Goal: Complete application form

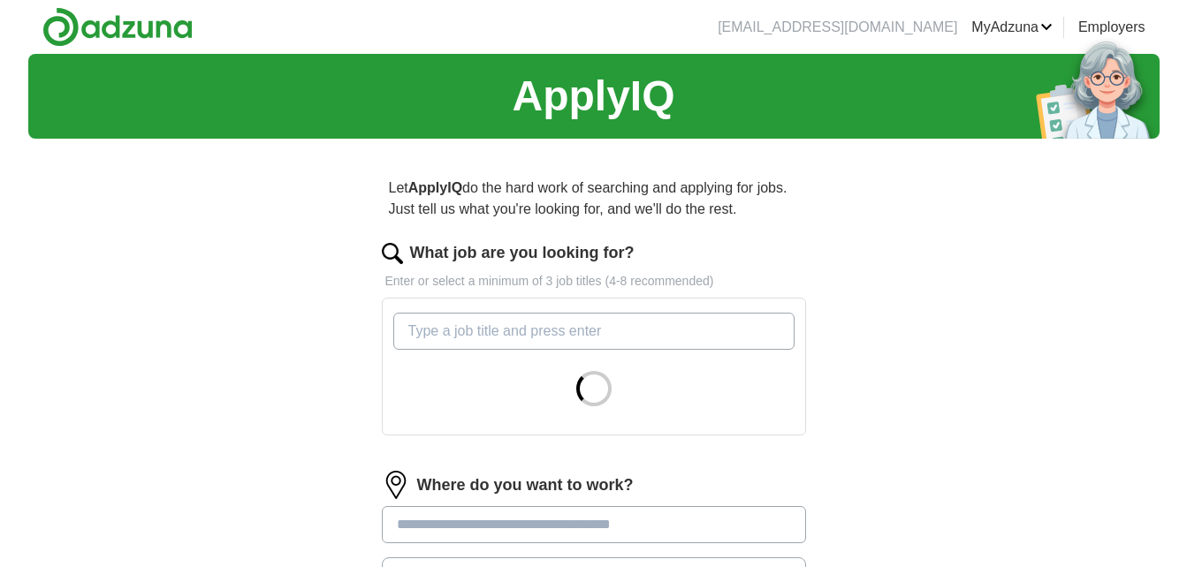
click at [585, 347] on input "What job are you looking for?" at bounding box center [593, 331] width 401 height 37
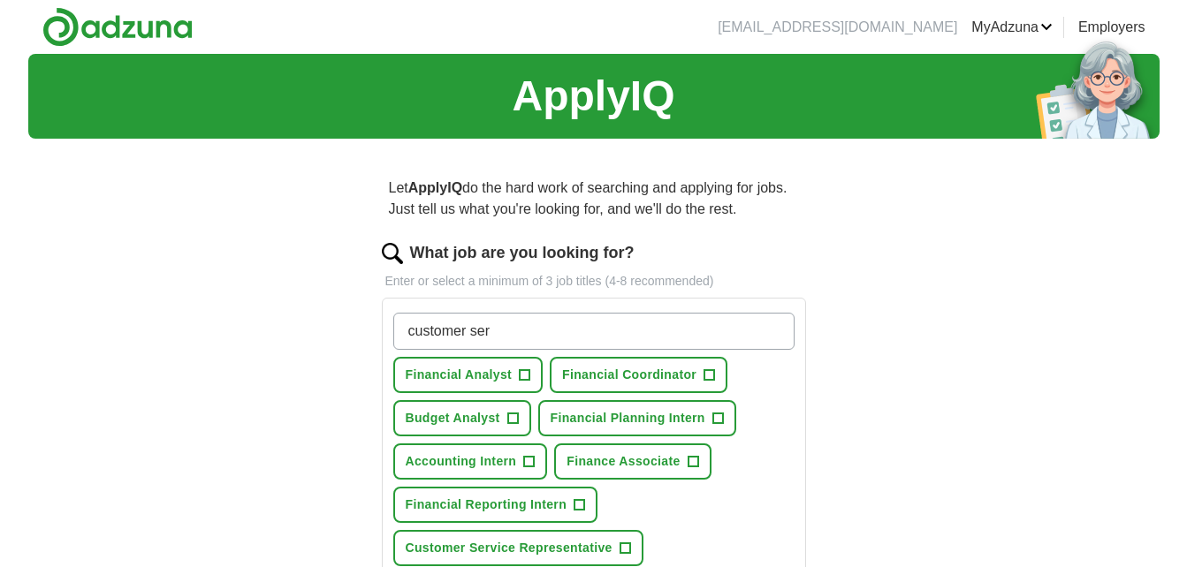
type input "customer ser"
click at [544, 538] on button "Customer Service Representative +" at bounding box center [518, 548] width 250 height 36
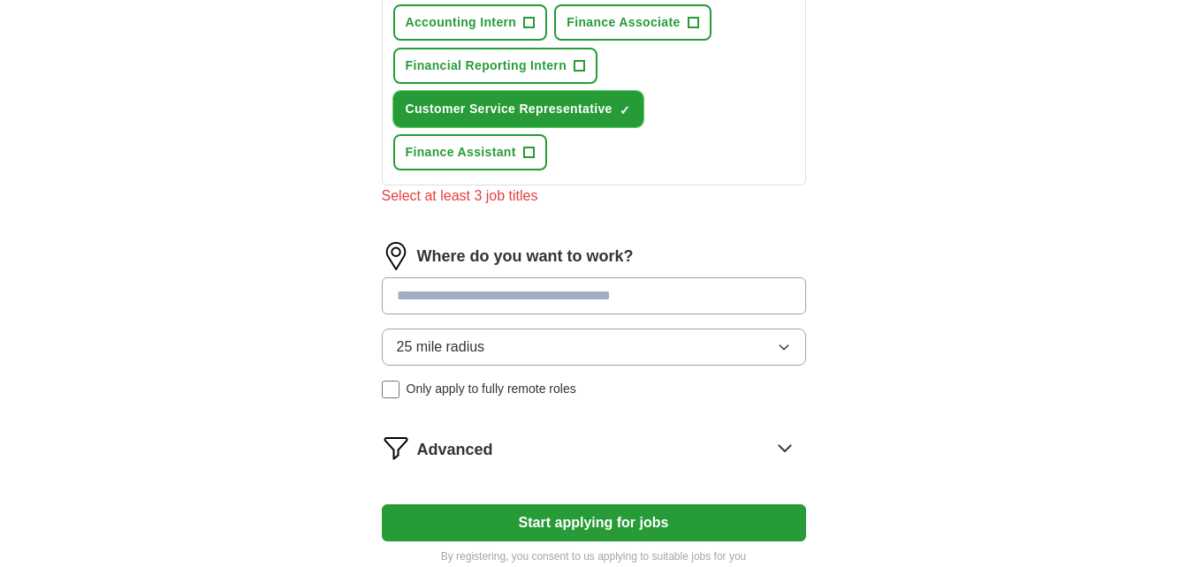
scroll to position [440, 0]
click at [525, 295] on input at bounding box center [594, 295] width 424 height 37
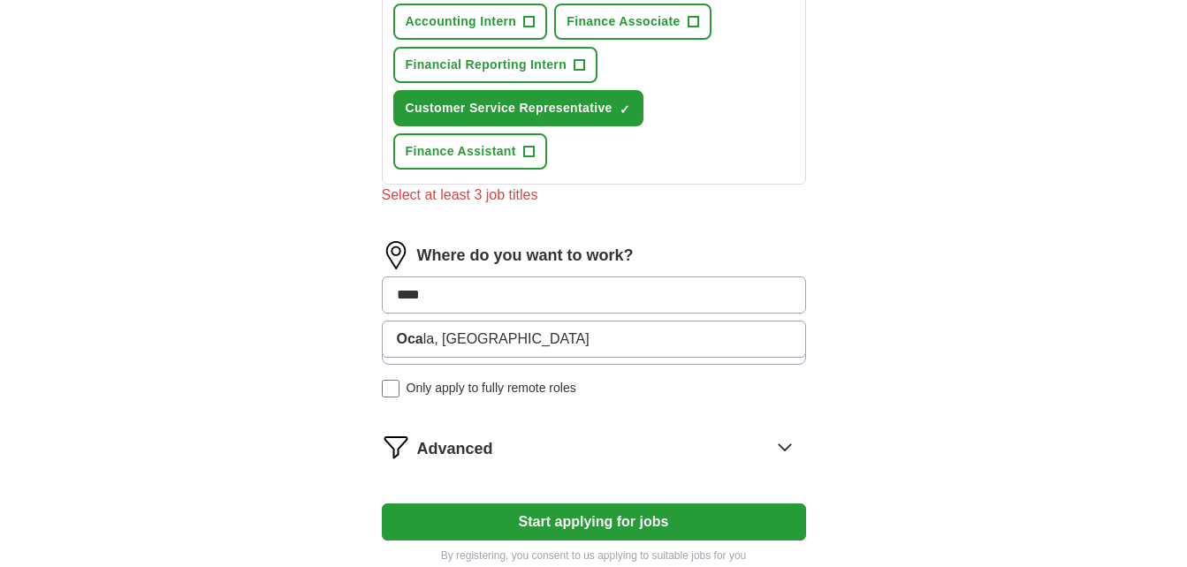
type input "*****"
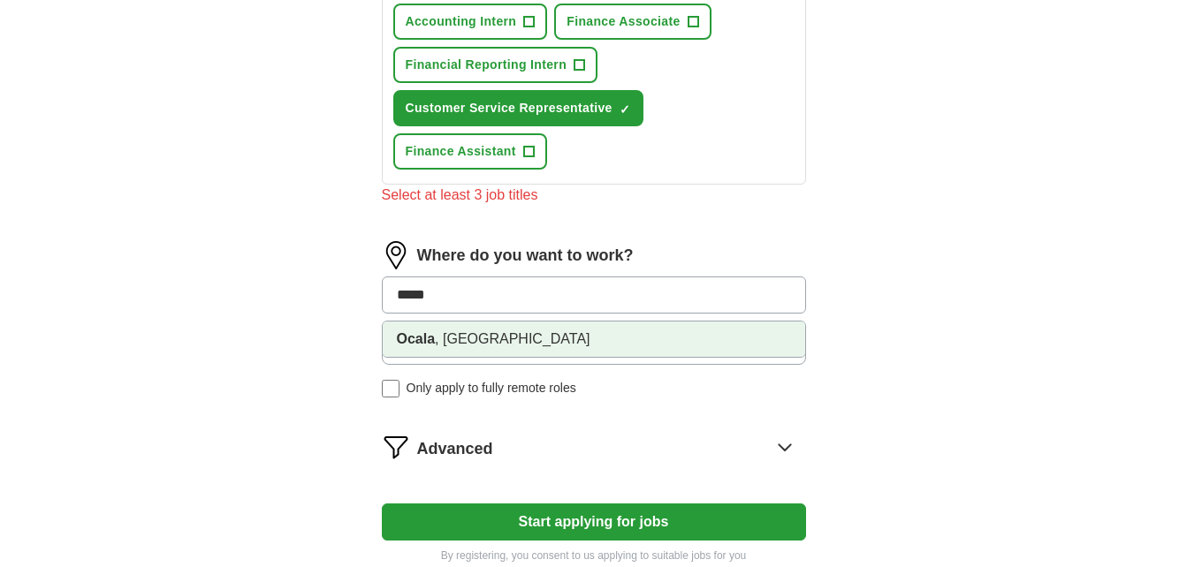
click at [505, 334] on li "Ocala , [GEOGRAPHIC_DATA]" at bounding box center [594, 339] width 422 height 35
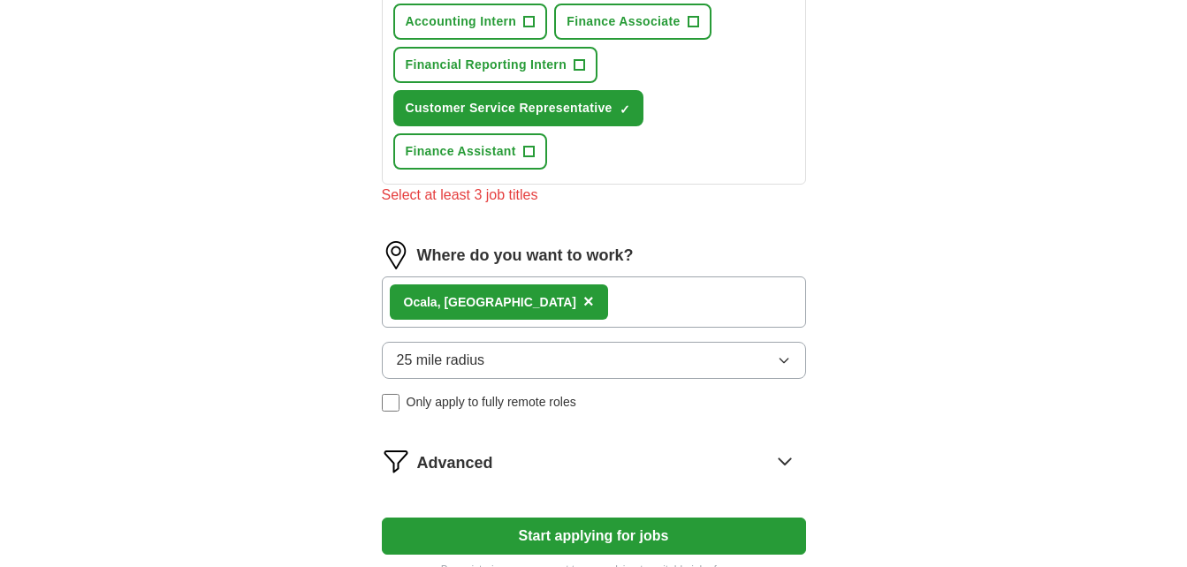
click at [399, 407] on label "Only apply to fully remote roles" at bounding box center [594, 402] width 424 height 19
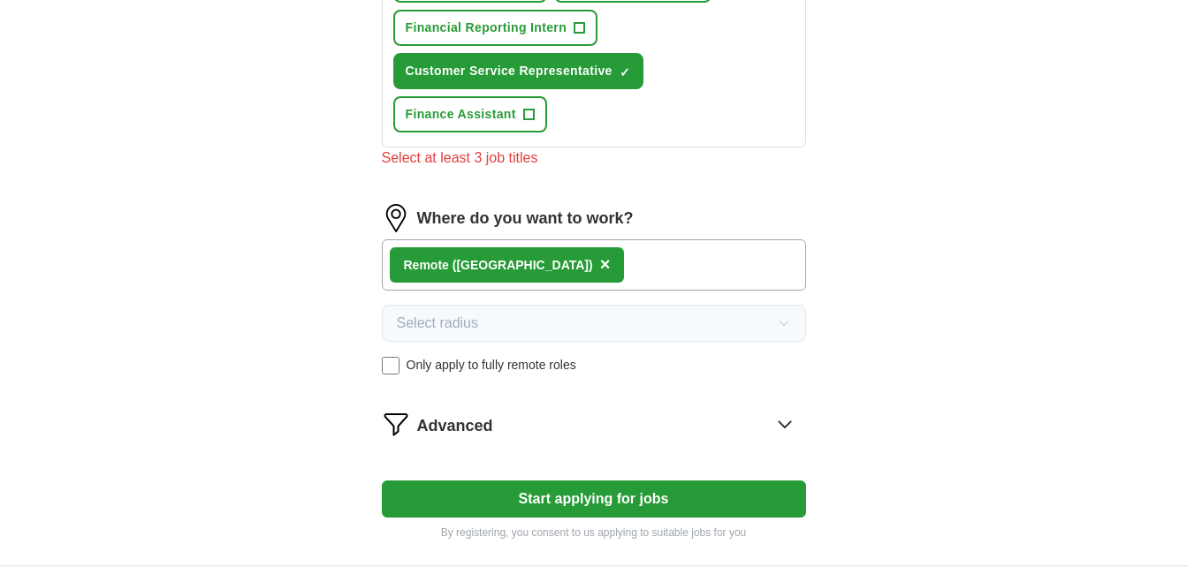
scroll to position [483, 0]
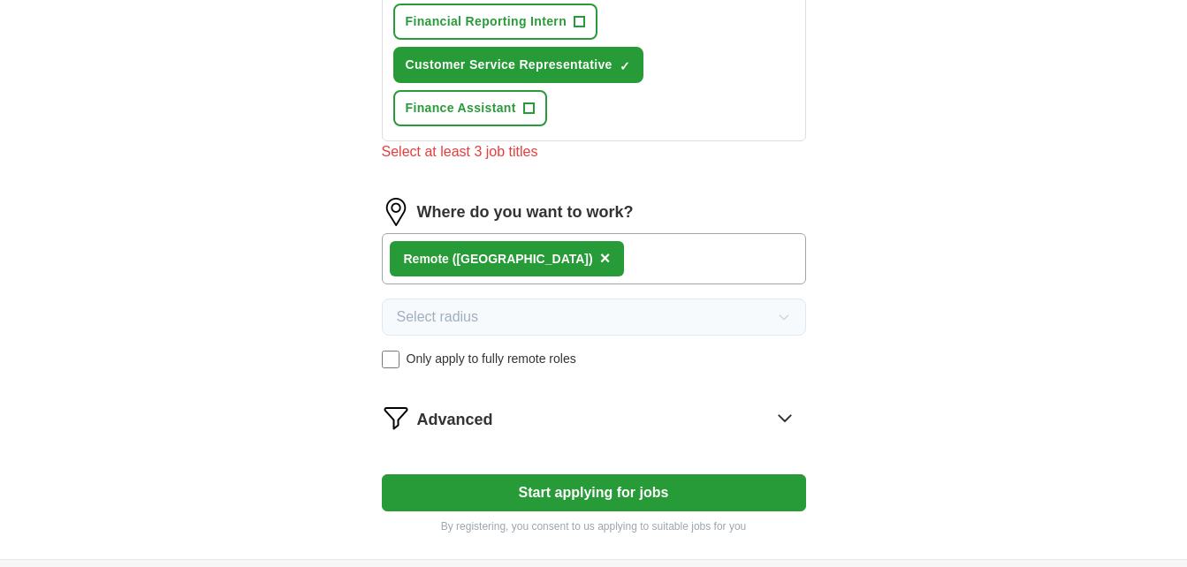
click at [510, 498] on button "Start applying for jobs" at bounding box center [594, 493] width 424 height 37
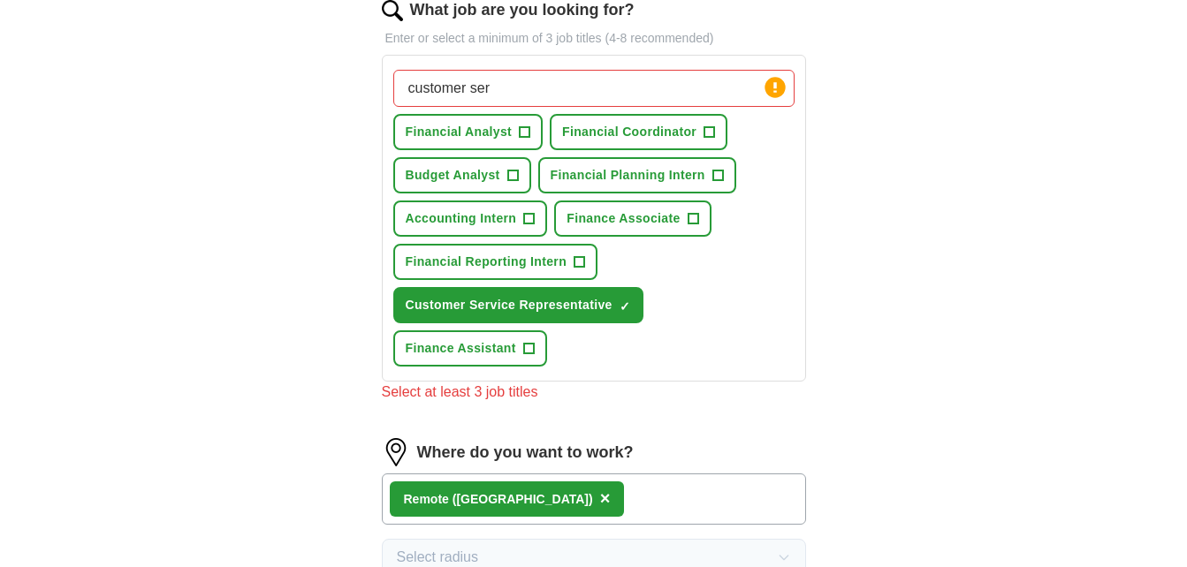
scroll to position [228, 0]
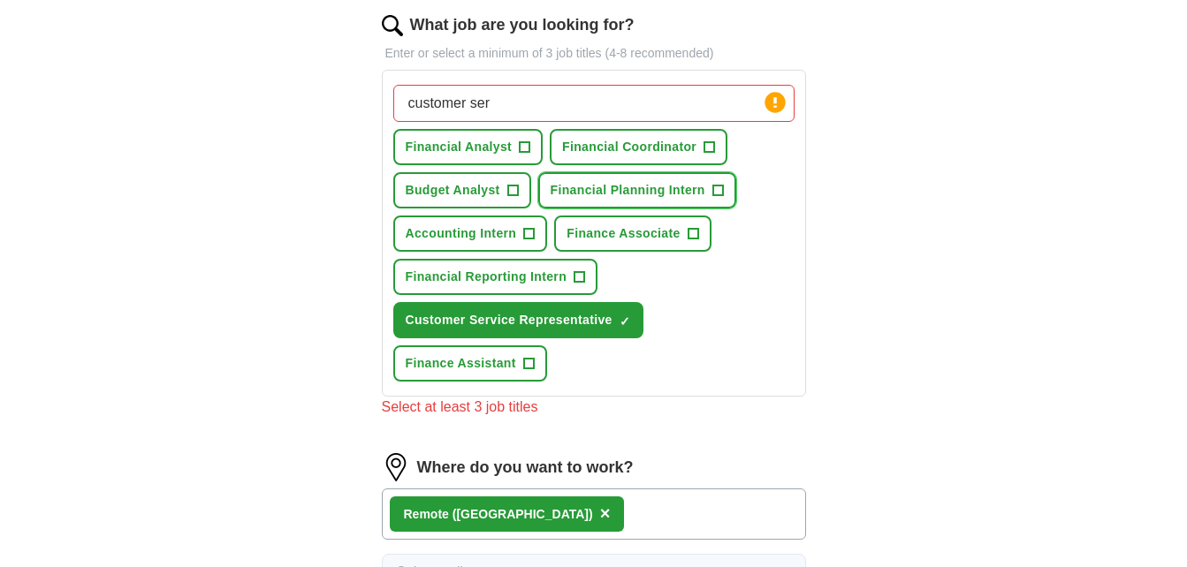
click at [625, 196] on span "Financial Planning Intern" at bounding box center [628, 190] width 155 height 19
click at [546, 112] on input "customer ser" at bounding box center [593, 103] width 401 height 37
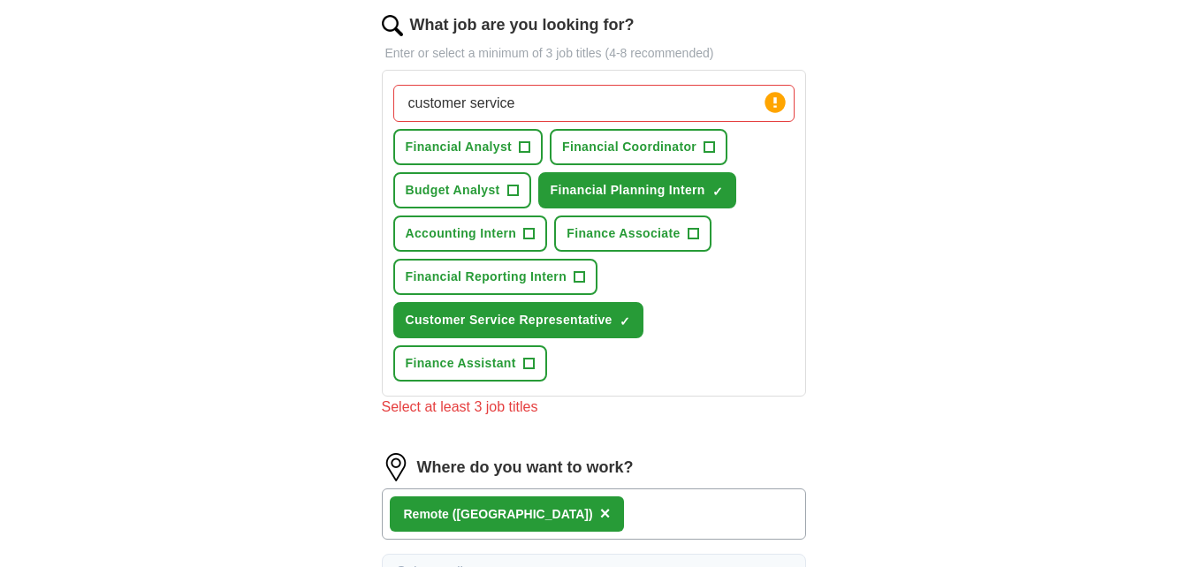
type input "customer service"
click at [500, 201] on button "Budget Analyst +" at bounding box center [462, 190] width 138 height 36
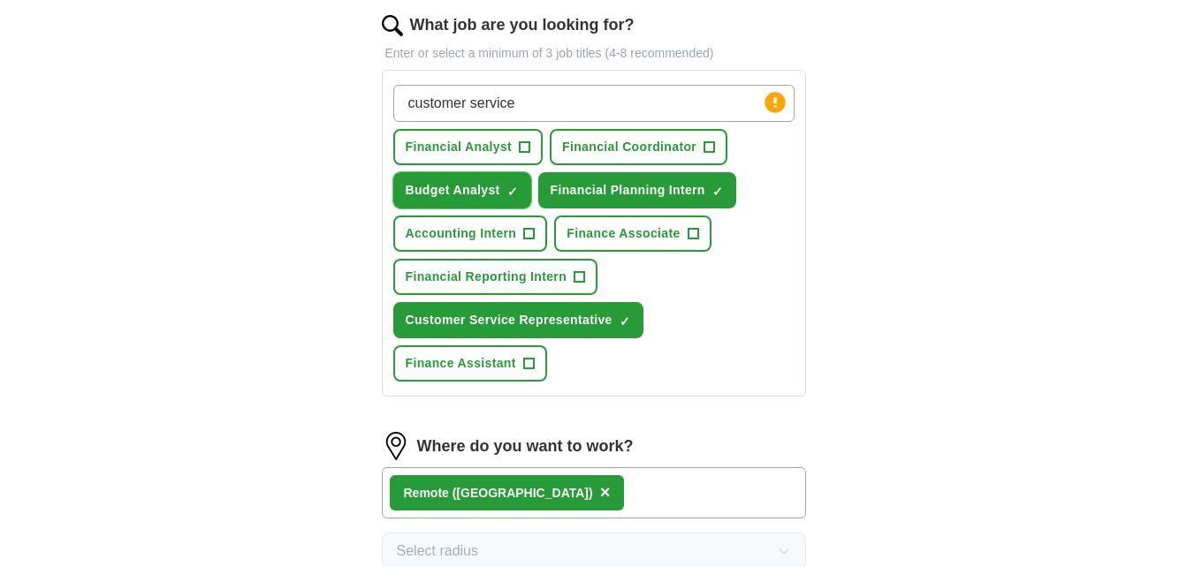
scroll to position [633, 0]
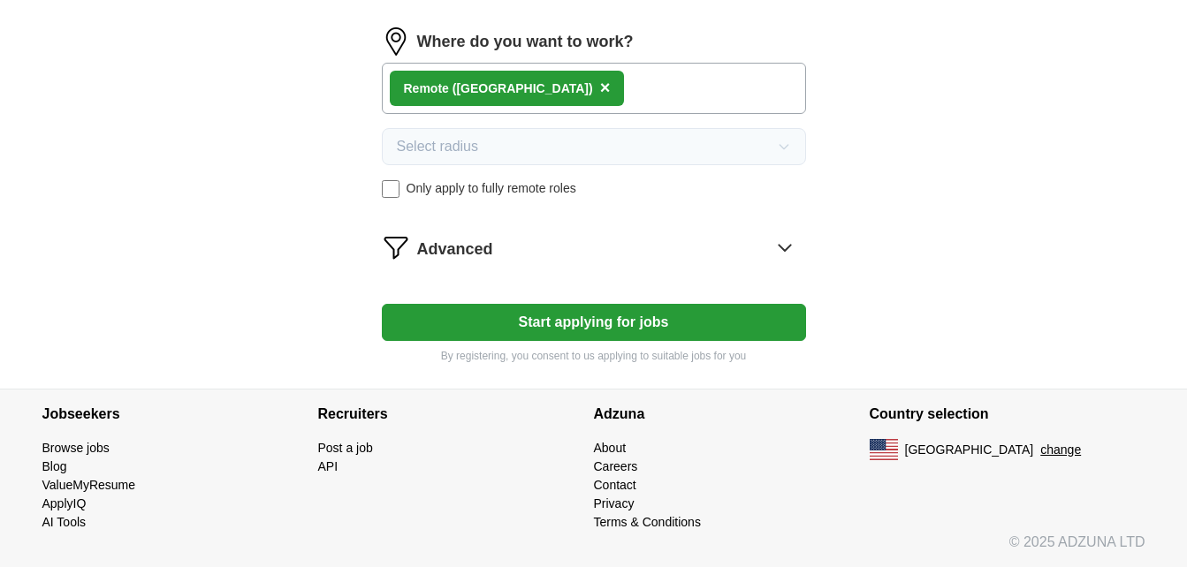
click at [527, 317] on button "Start applying for jobs" at bounding box center [594, 322] width 424 height 37
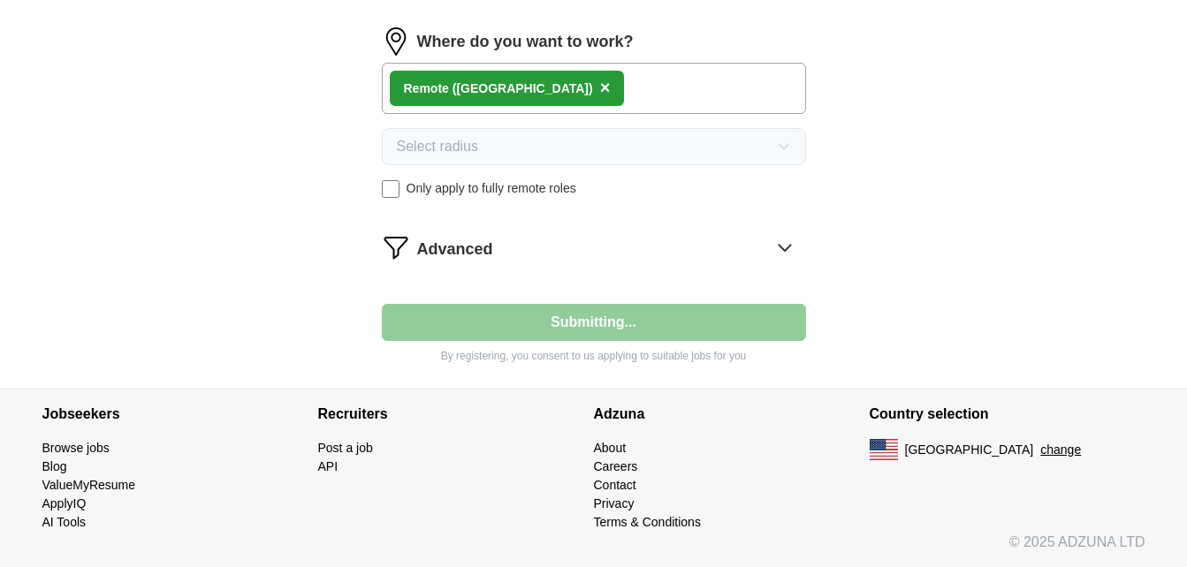
select select "**"
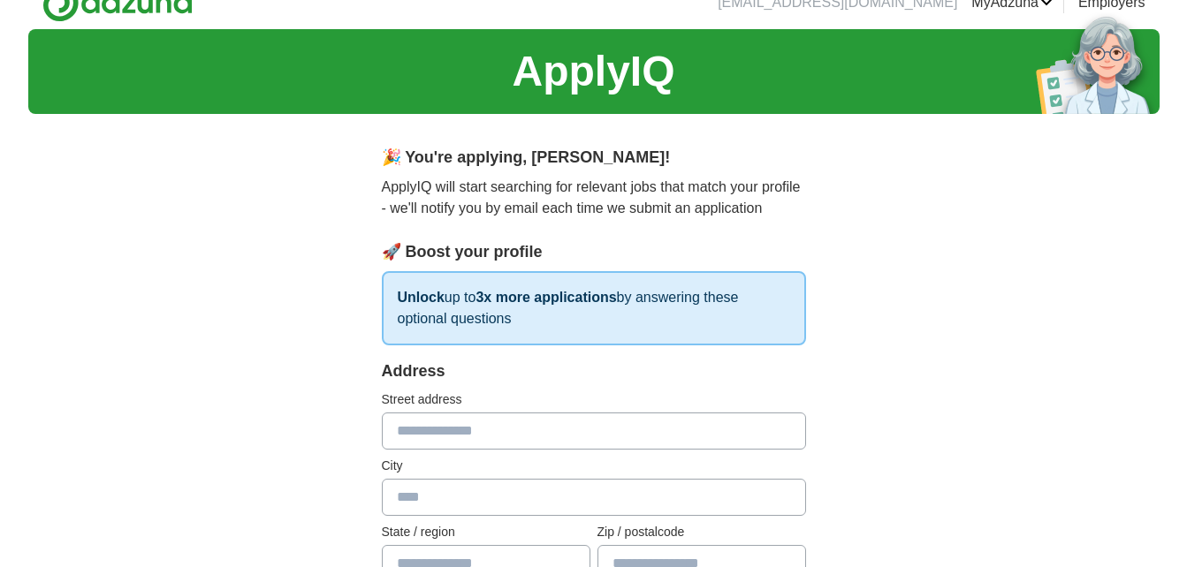
scroll to position [0, 0]
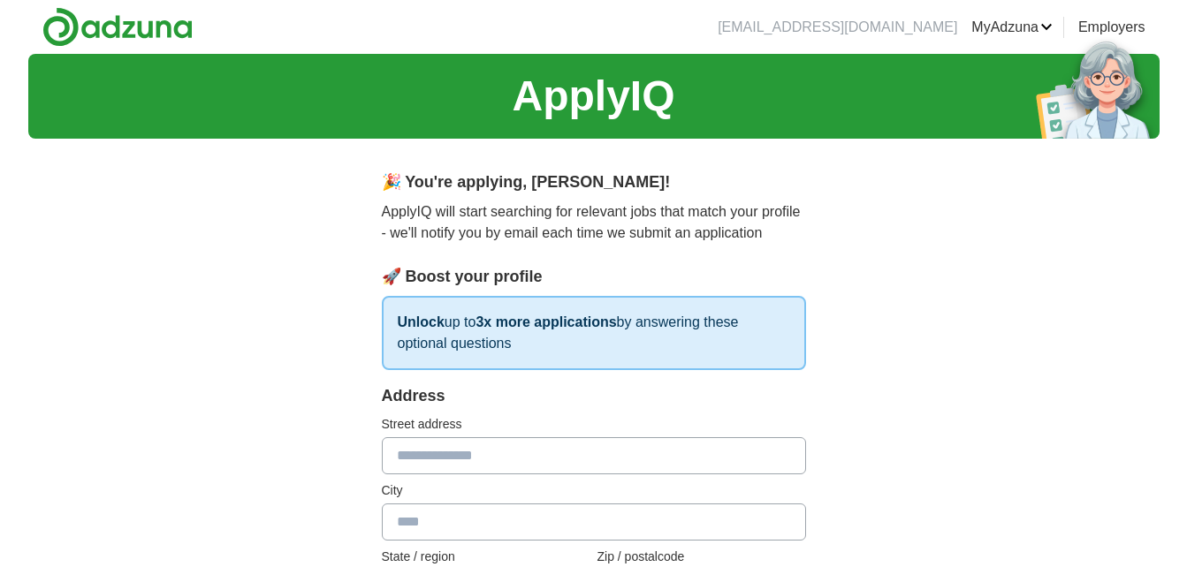
click at [490, 460] on input "text" at bounding box center [594, 455] width 424 height 37
type input "**********"
type input "*****"
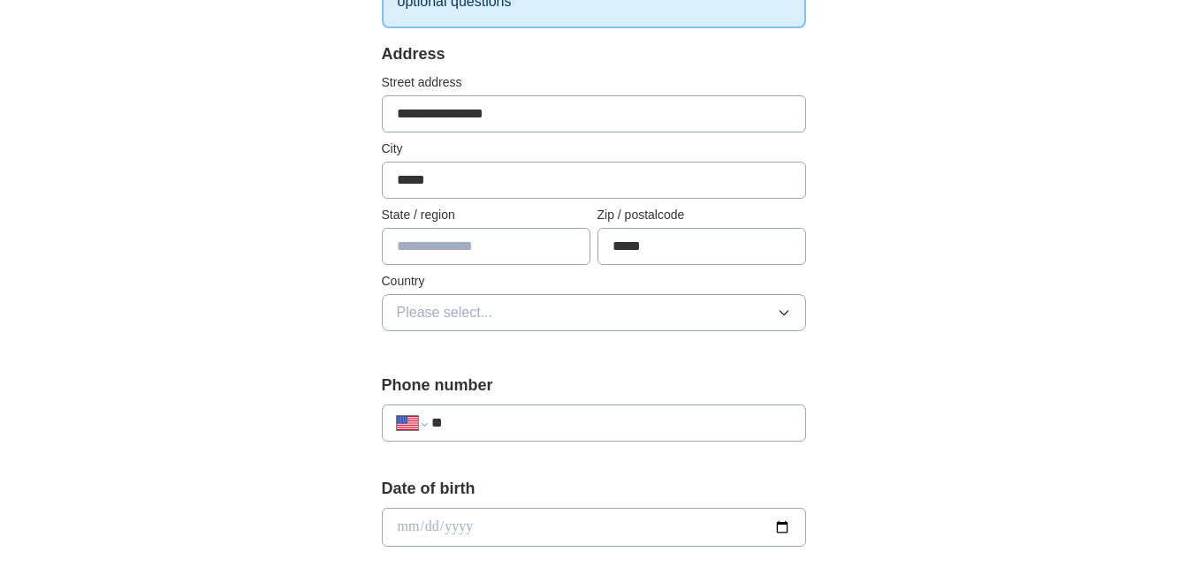
scroll to position [345, 0]
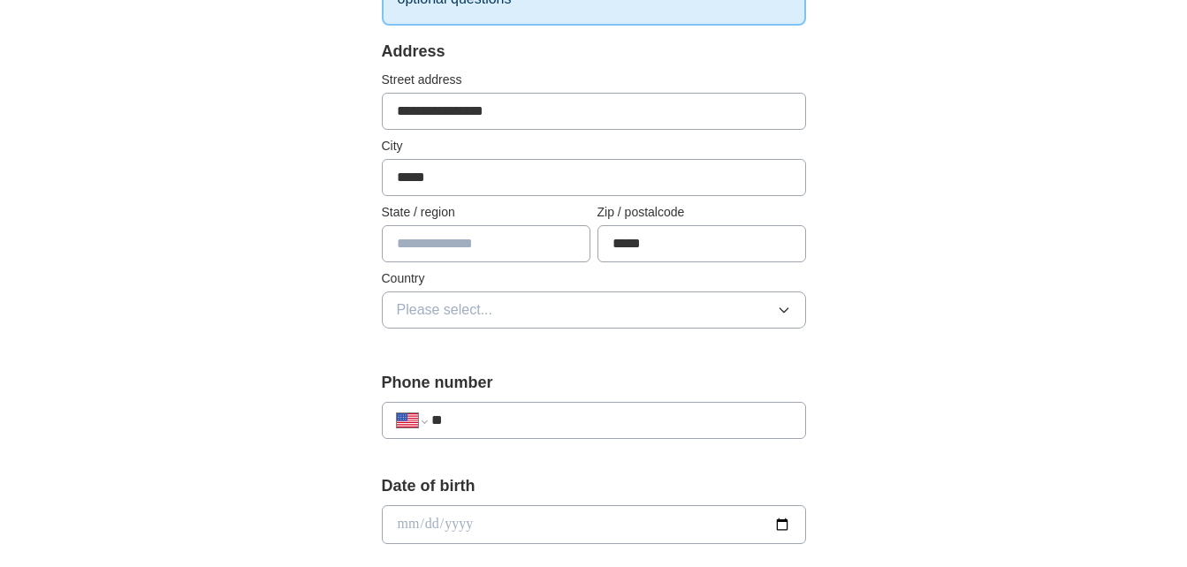
click at [491, 302] on span "Please select..." at bounding box center [445, 310] width 96 height 21
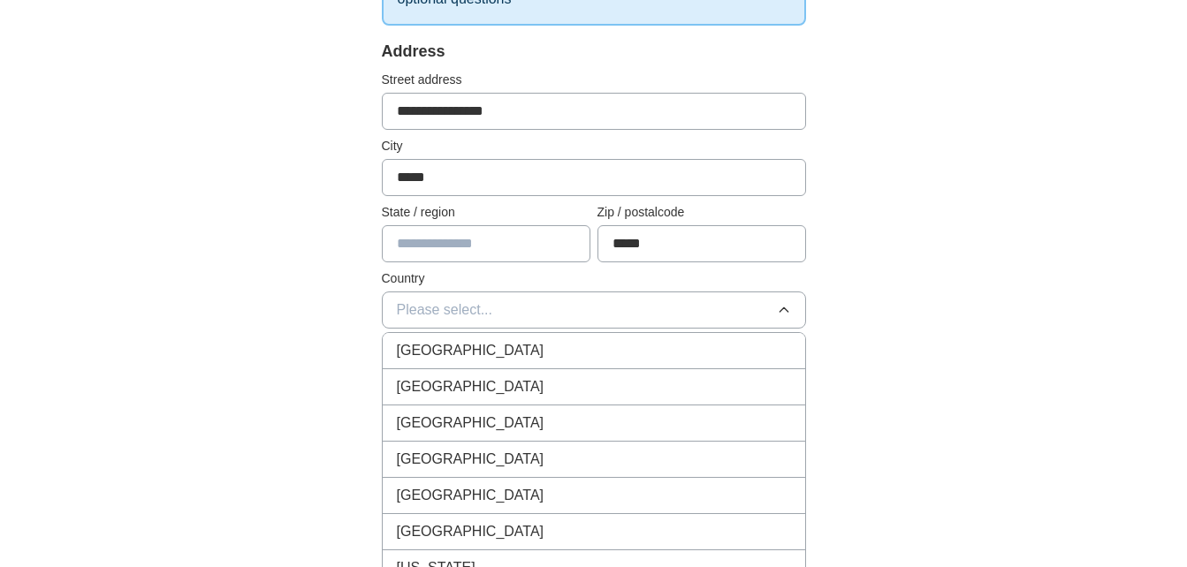
click at [475, 396] on span "[GEOGRAPHIC_DATA]" at bounding box center [471, 386] width 148 height 21
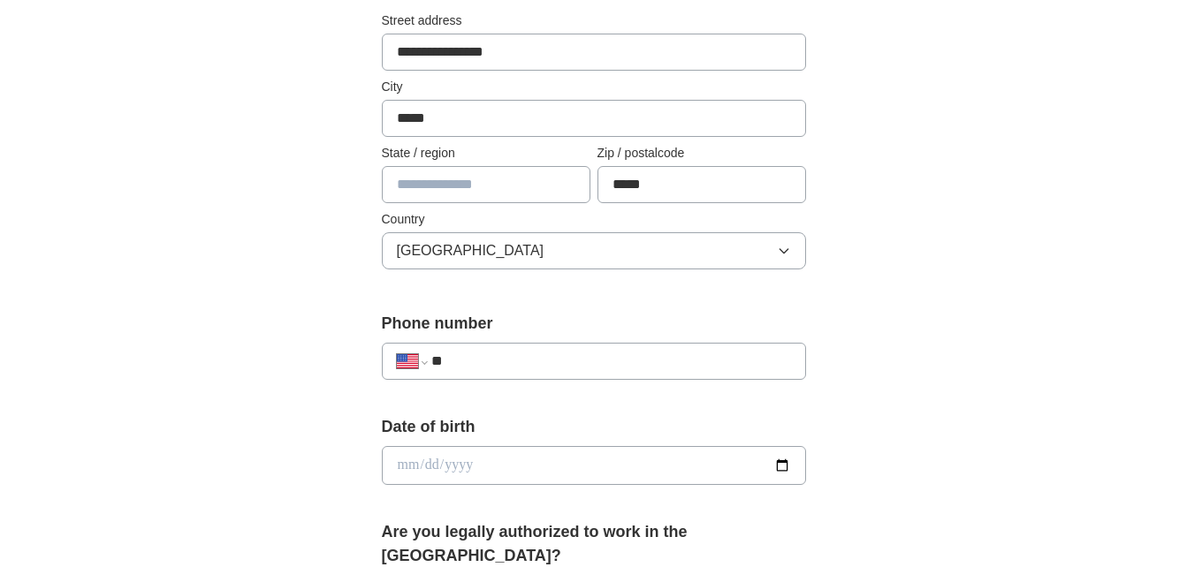
scroll to position [405, 0]
click at [475, 349] on div "**********" at bounding box center [594, 360] width 424 height 37
click at [472, 368] on input "**" at bounding box center [610, 360] width 359 height 21
type input "**********"
click at [483, 478] on input "date" at bounding box center [594, 464] width 424 height 39
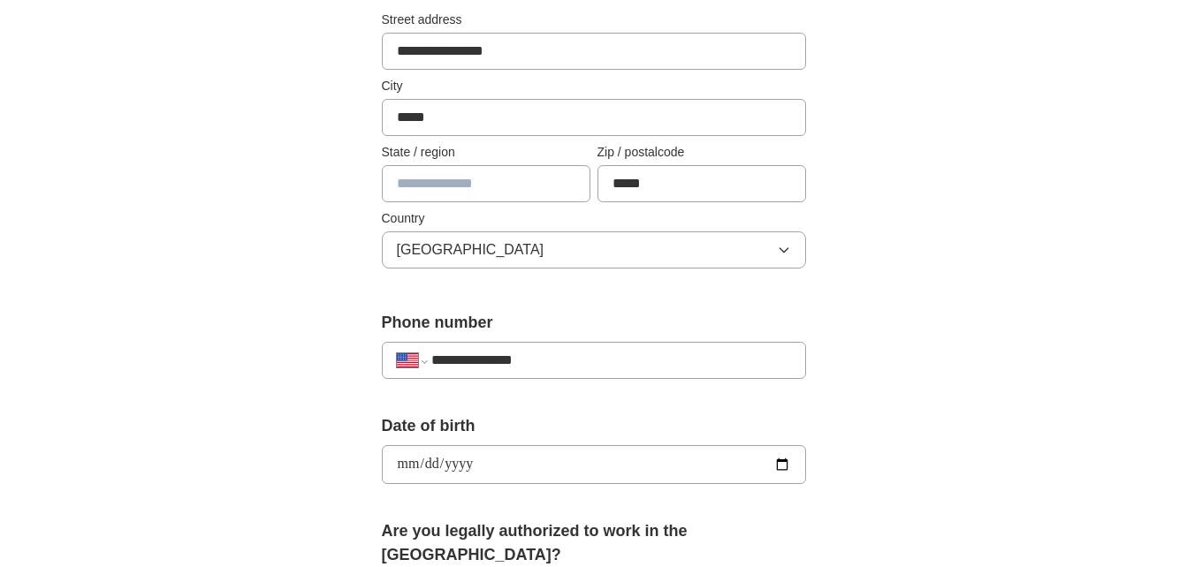
type input "**********"
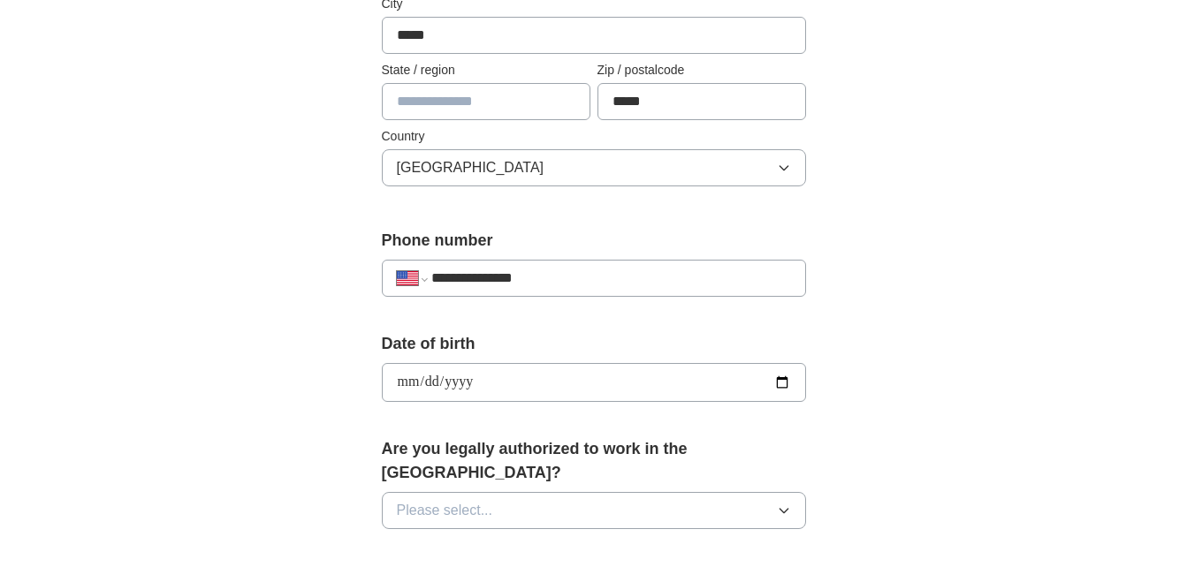
scroll to position [488, 0]
click at [483, 499] on span "Please select..." at bounding box center [445, 509] width 96 height 21
click at [464, 533] on li "Yes" at bounding box center [594, 551] width 422 height 36
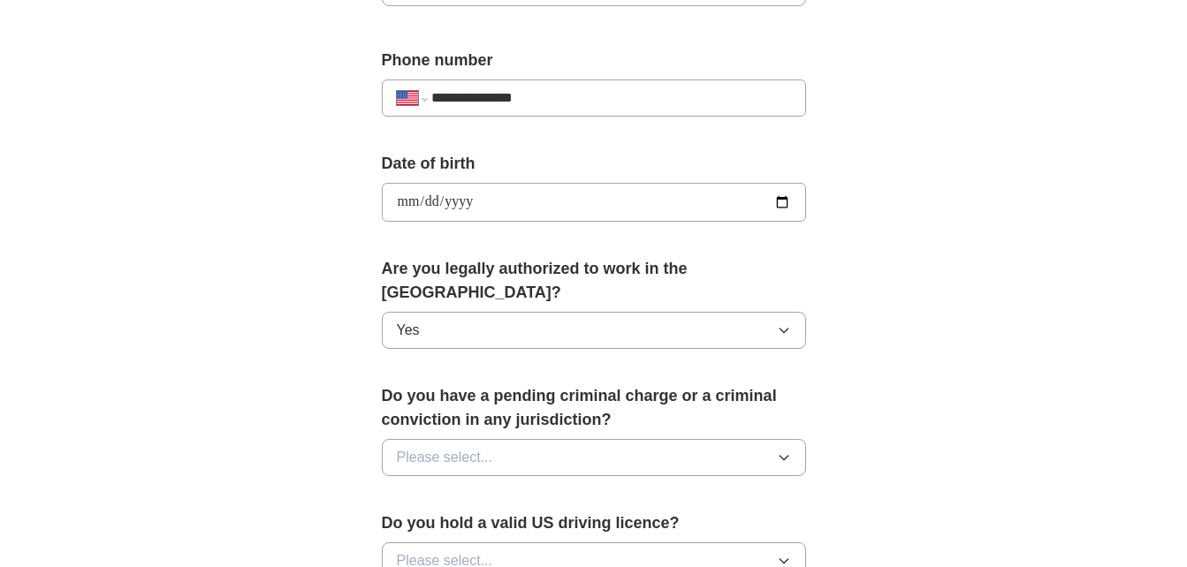
scroll to position [671, 0]
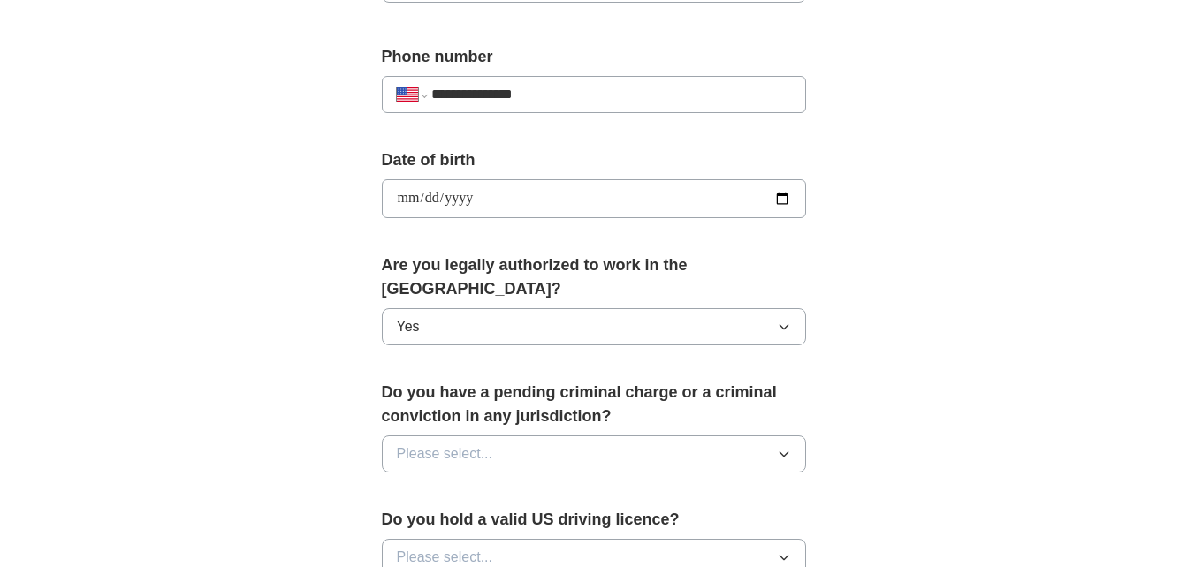
click at [482, 444] on span "Please select..." at bounding box center [445, 454] width 96 height 21
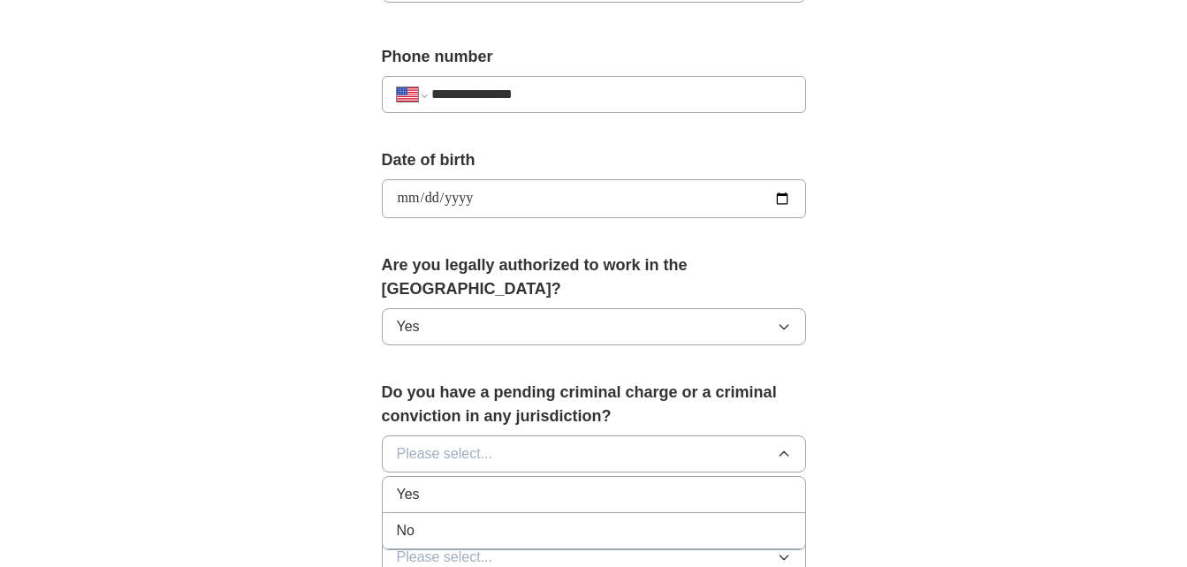
click at [477, 521] on div "No" at bounding box center [594, 531] width 394 height 21
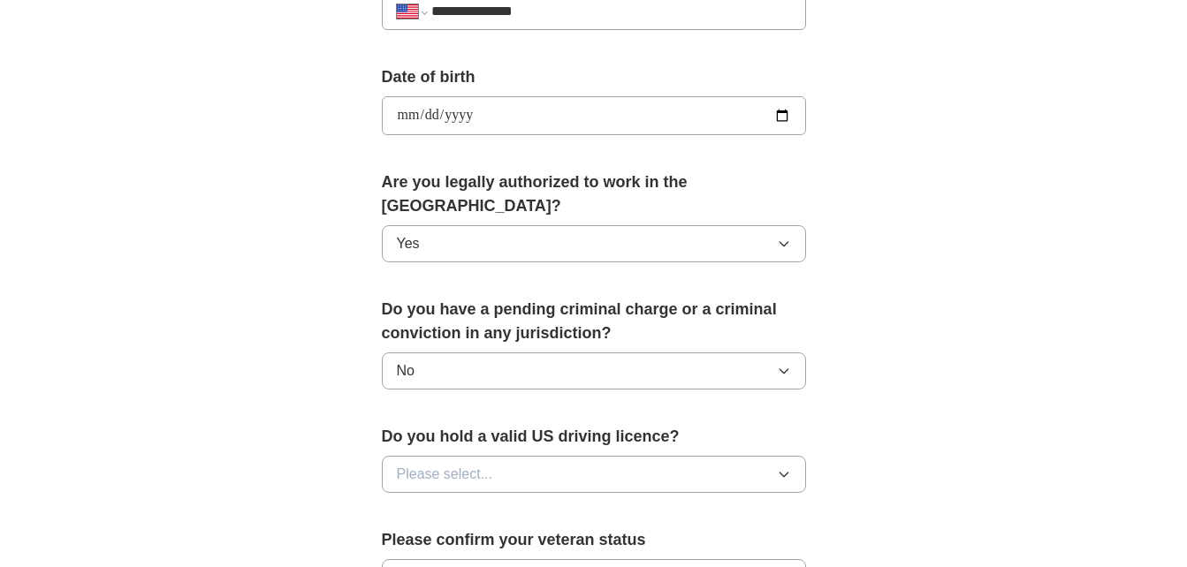
scroll to position [756, 0]
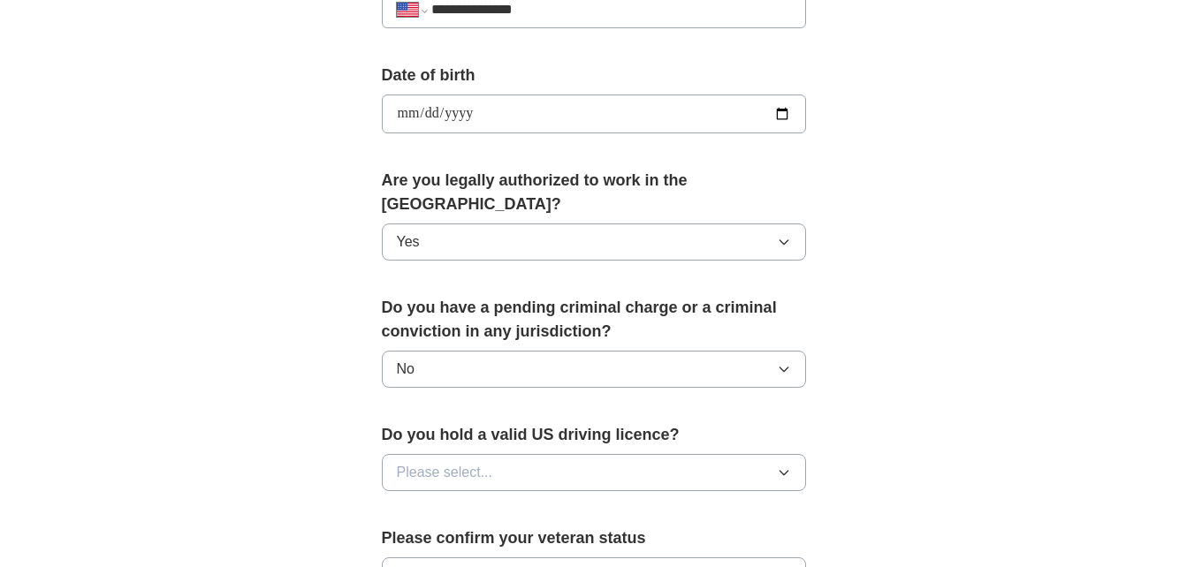
click at [466, 462] on span "Please select..." at bounding box center [445, 472] width 96 height 21
click at [458, 462] on span "Please select..." at bounding box center [445, 472] width 96 height 21
click at [439, 503] on div "Yes" at bounding box center [594, 513] width 394 height 21
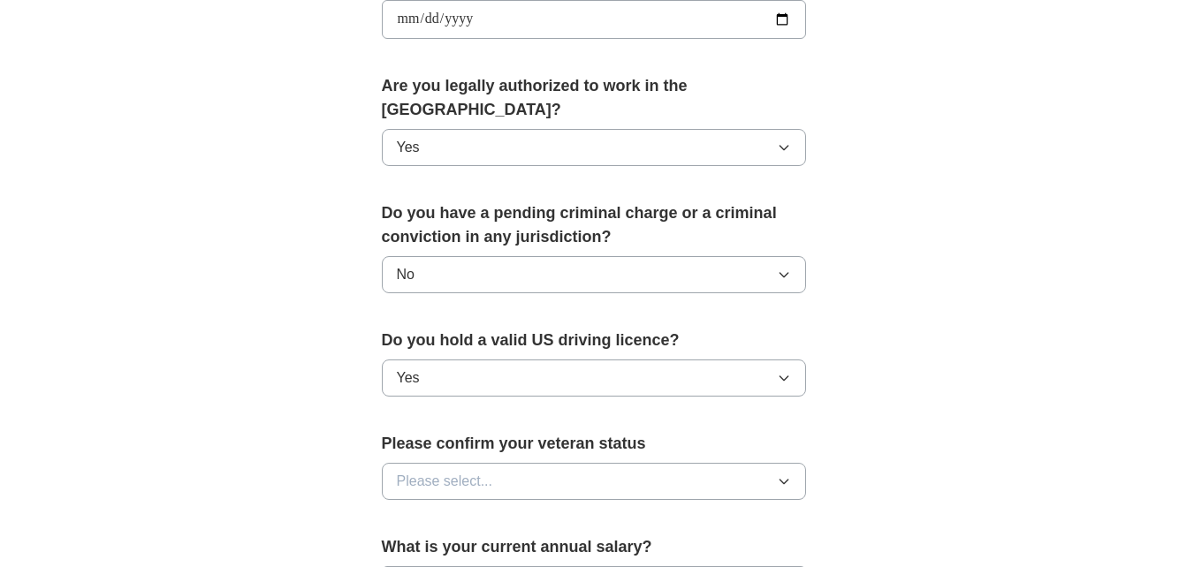
scroll to position [851, 0]
click at [439, 470] on span "Please select..." at bounding box center [445, 480] width 96 height 21
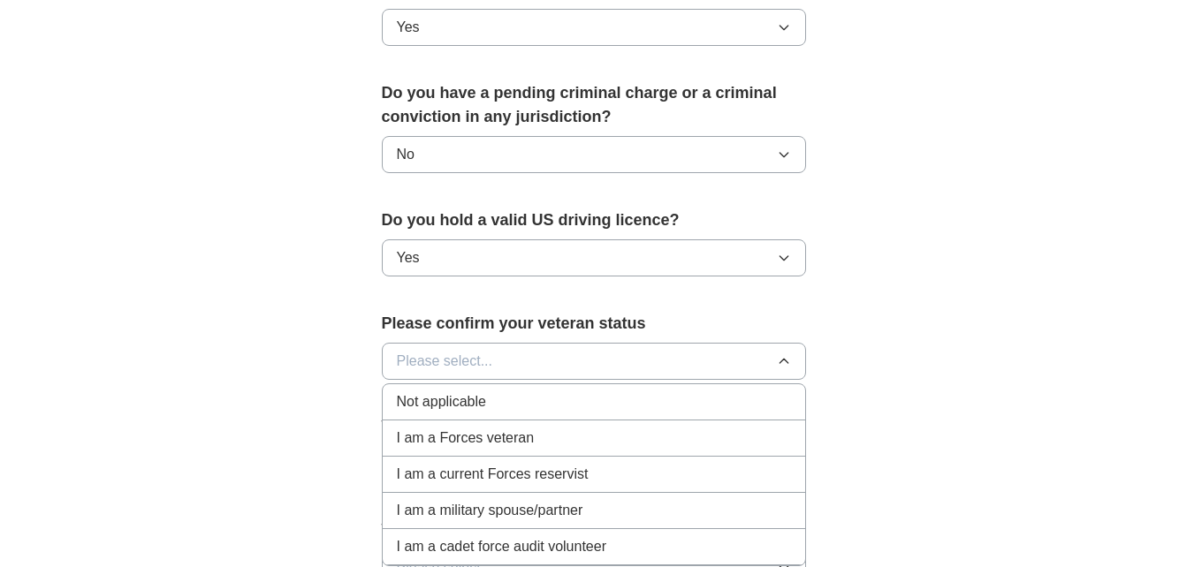
scroll to position [974, 0]
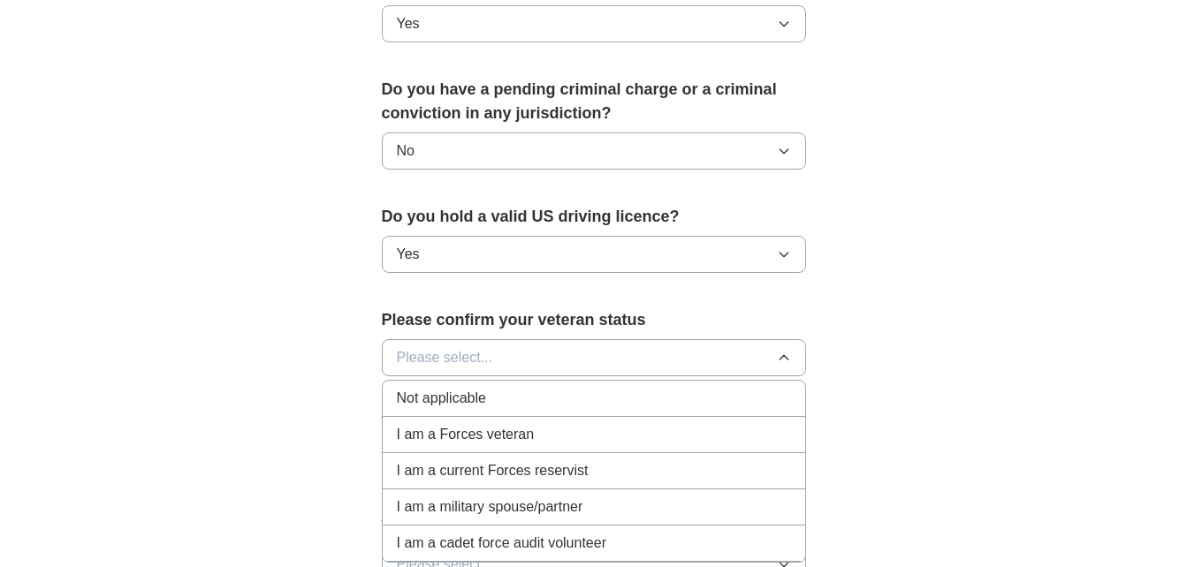
click at [442, 388] on span "Not applicable" at bounding box center [441, 398] width 89 height 21
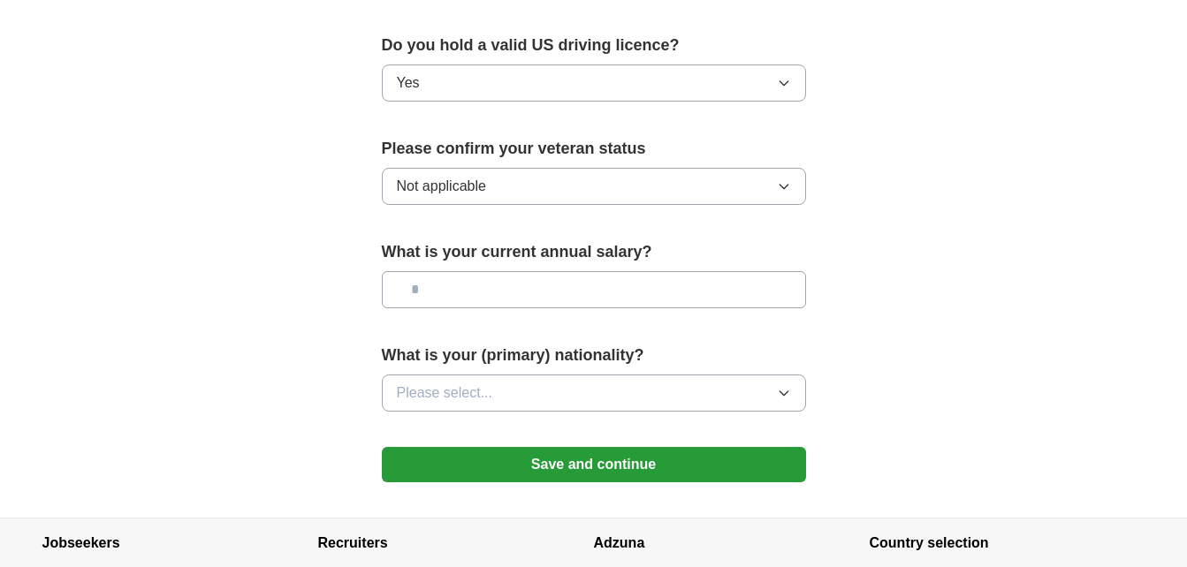
scroll to position [1146, 0]
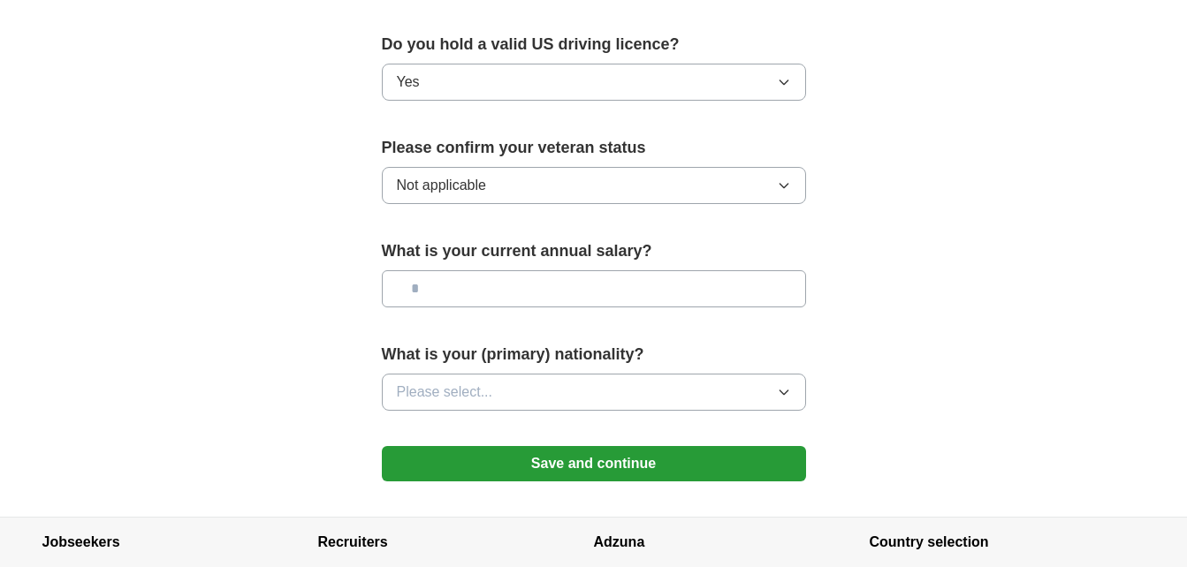
click at [506, 272] on input "text" at bounding box center [594, 288] width 424 height 37
type input "***"
click at [507, 374] on button "Please select..." at bounding box center [594, 392] width 424 height 37
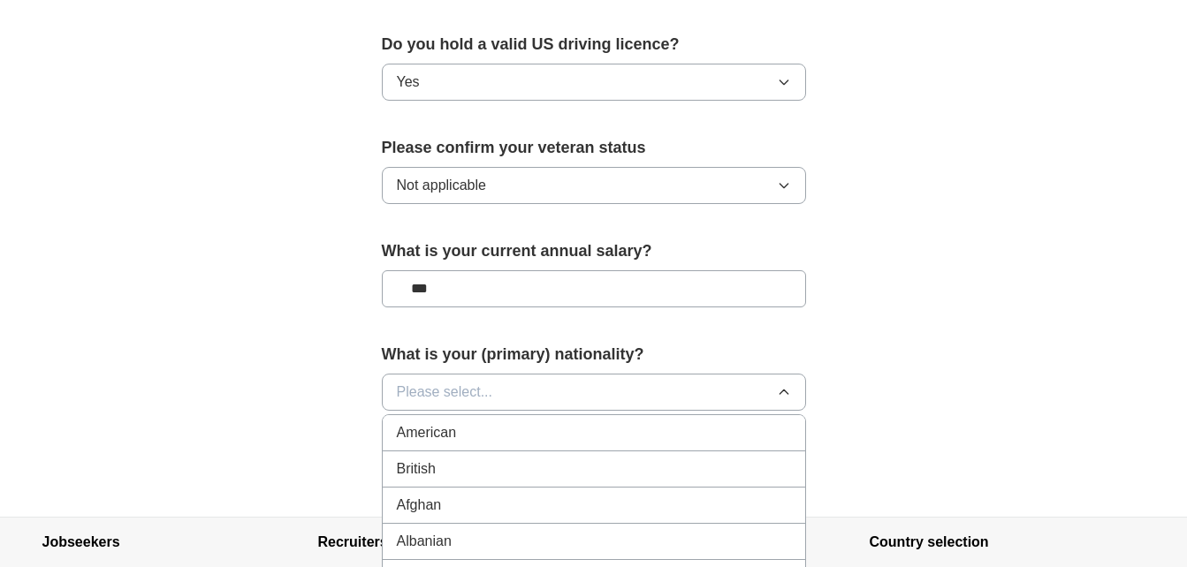
click at [496, 422] on div "American" at bounding box center [594, 432] width 394 height 21
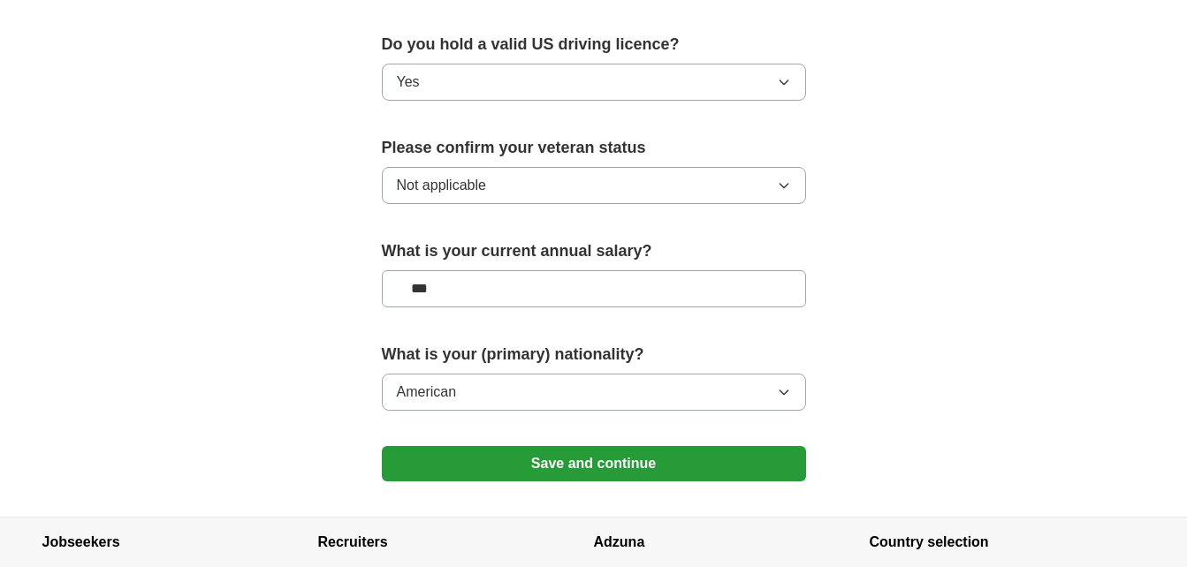
click at [496, 446] on button "Save and continue" at bounding box center [594, 463] width 424 height 35
